Goal: Communication & Community: Answer question/provide support

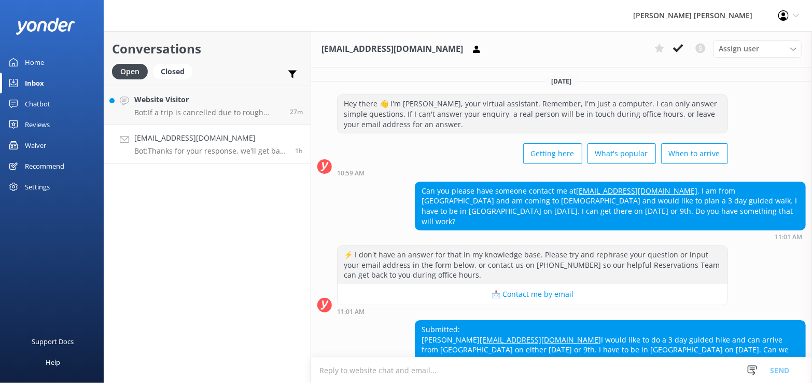
scroll to position [59, 0]
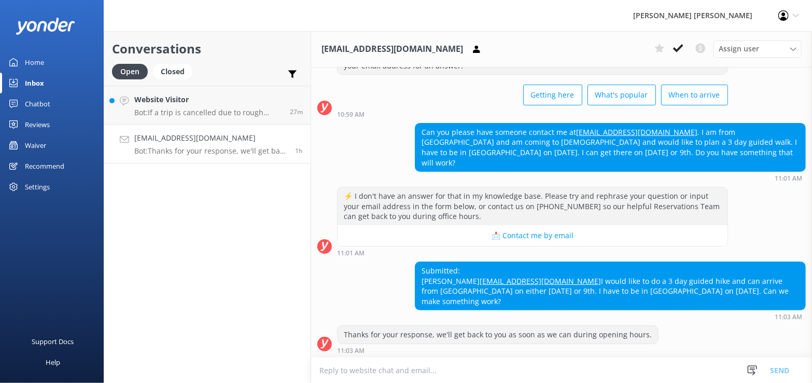
click at [480, 278] on link "[EMAIL_ADDRESS][DOMAIN_NAME]" at bounding box center [540, 281] width 121 height 10
drag, startPoint x: 503, startPoint y: 278, endPoint x: 421, endPoint y: 281, distance: 82.0
click at [421, 281] on div "Submitted: [PERSON_NAME] [PERSON_NAME][EMAIL_ADDRESS][DOMAIN_NAME] I would like…" at bounding box center [610, 286] width 390 height 48
copy link "[EMAIL_ADDRESS][DOMAIN_NAME]"
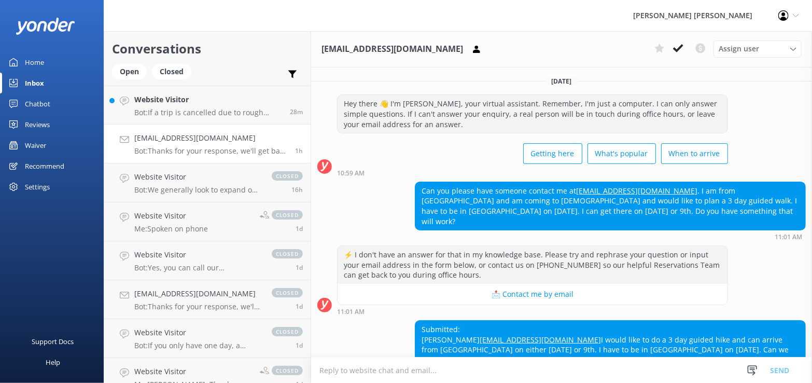
scroll to position [59, 0]
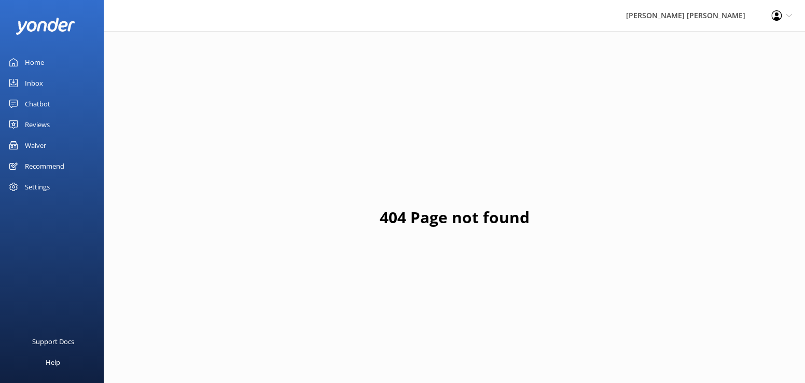
click at [37, 81] on div "Inbox" at bounding box center [34, 83] width 18 height 21
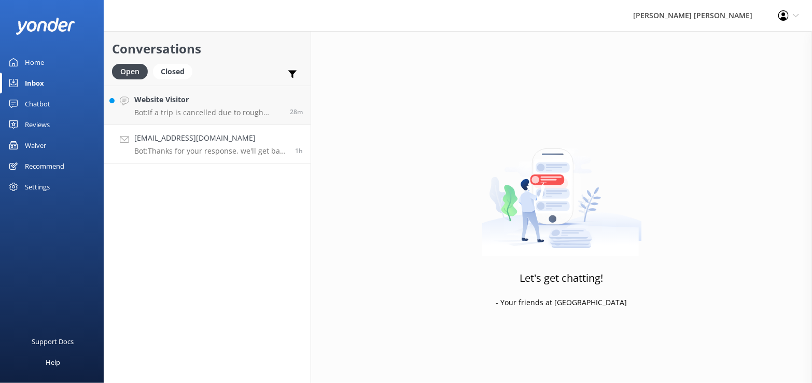
click at [200, 145] on div "markachler@gmail.com Bot: Thanks for your response, we'll get back to you as so…" at bounding box center [210, 143] width 153 height 23
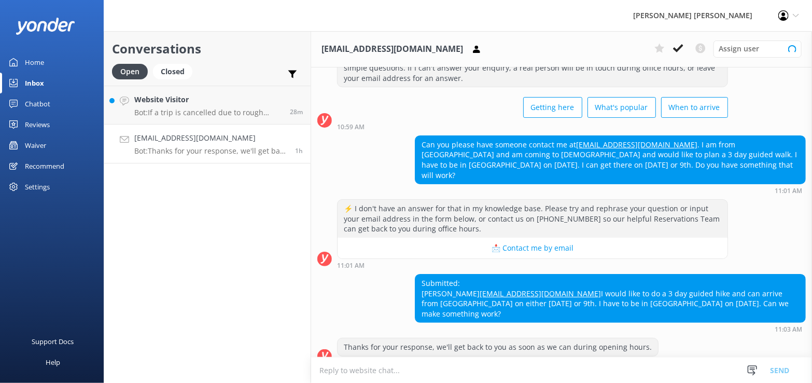
scroll to position [59, 0]
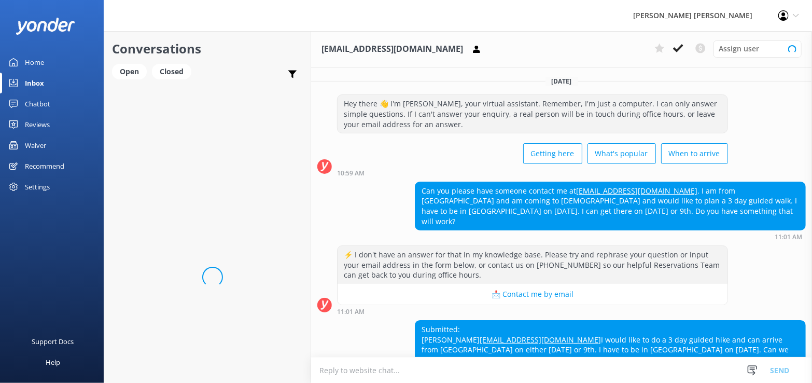
scroll to position [59, 0]
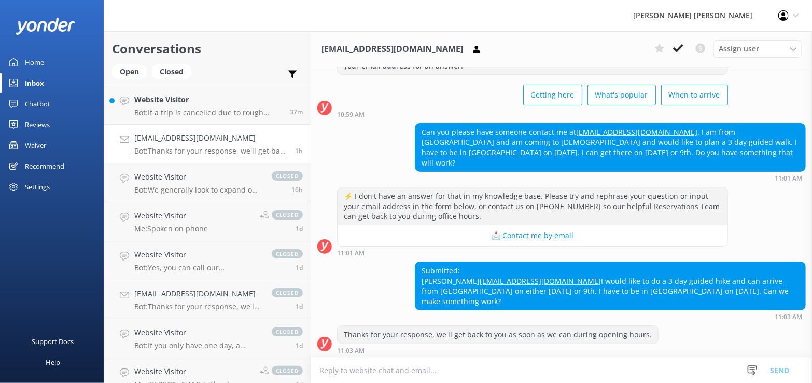
click at [36, 83] on div "Inbox" at bounding box center [34, 83] width 19 height 21
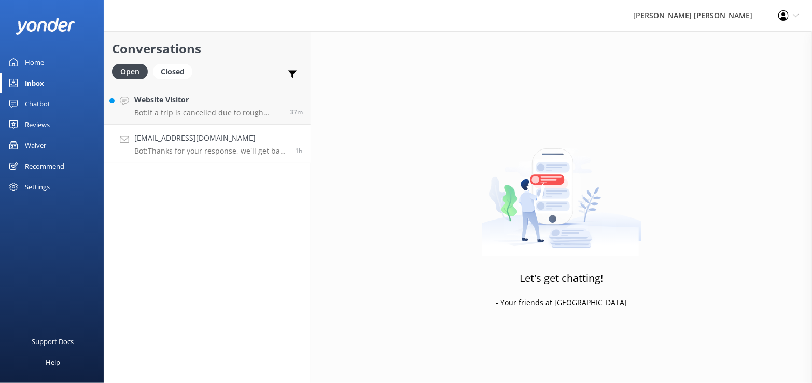
click at [168, 145] on div "markachler@gmail.com Bot: Thanks for your response, we'll get back to you as so…" at bounding box center [210, 143] width 153 height 23
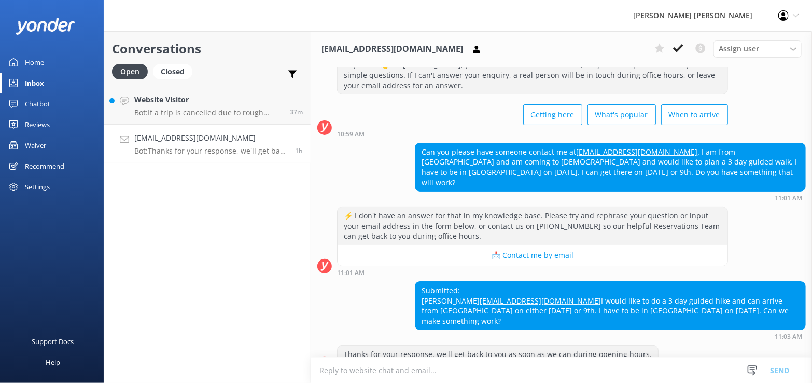
scroll to position [59, 0]
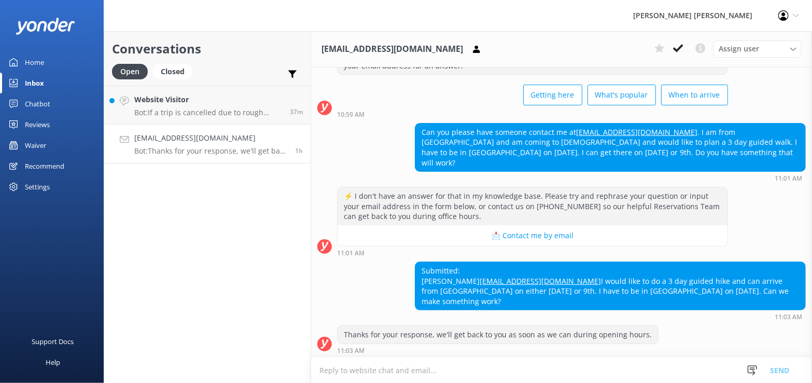
click at [339, 371] on textarea at bounding box center [561, 369] width 501 height 25
type textarea "Email sent"
click at [783, 370] on button "Send" at bounding box center [779, 370] width 39 height 26
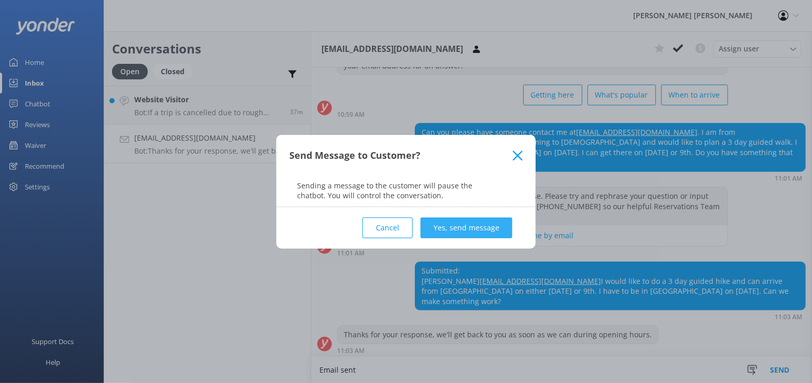
click at [476, 227] on button "Yes, send message" at bounding box center [467, 227] width 92 height 21
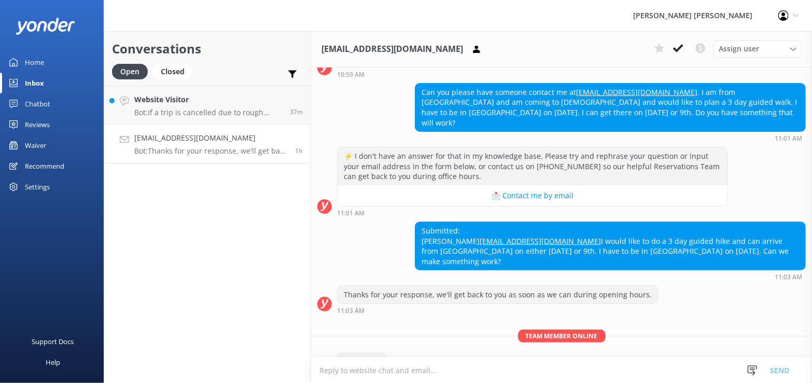
scroll to position [126, 0]
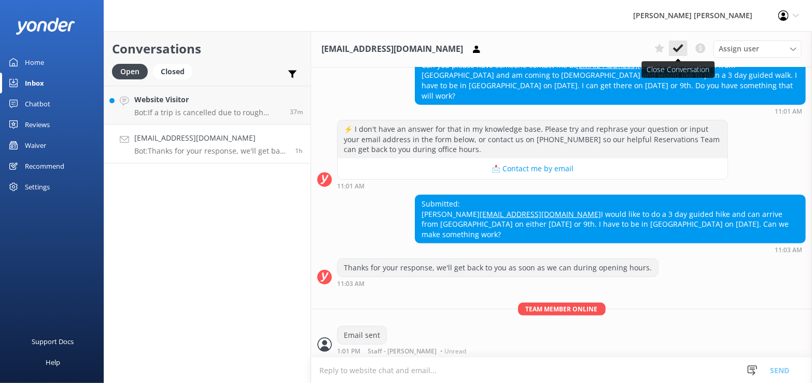
click at [676, 48] on icon at bounding box center [678, 48] width 10 height 10
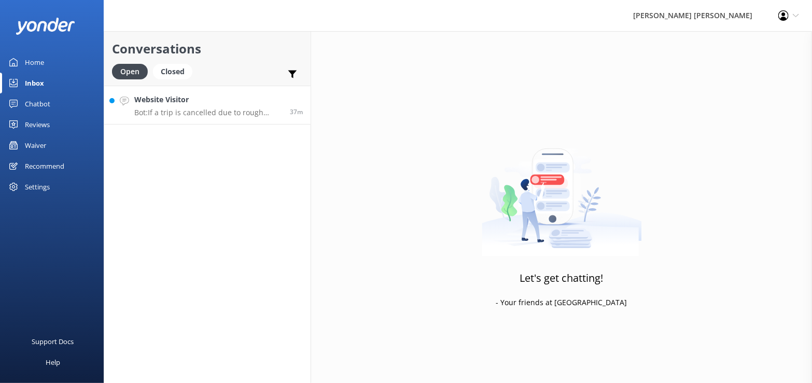
click at [214, 106] on div "Website Visitor Bot: If a trip is cancelled due to rough conditions, you will r…" at bounding box center [208, 105] width 148 height 22
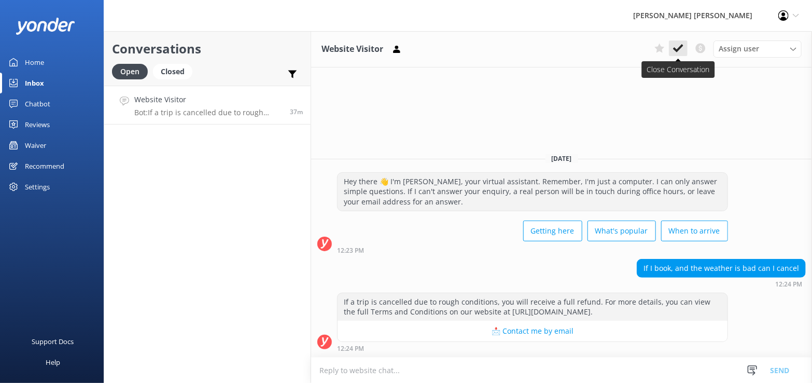
click at [685, 48] on button at bounding box center [678, 48] width 19 height 16
